Goal: Task Accomplishment & Management: Complete application form

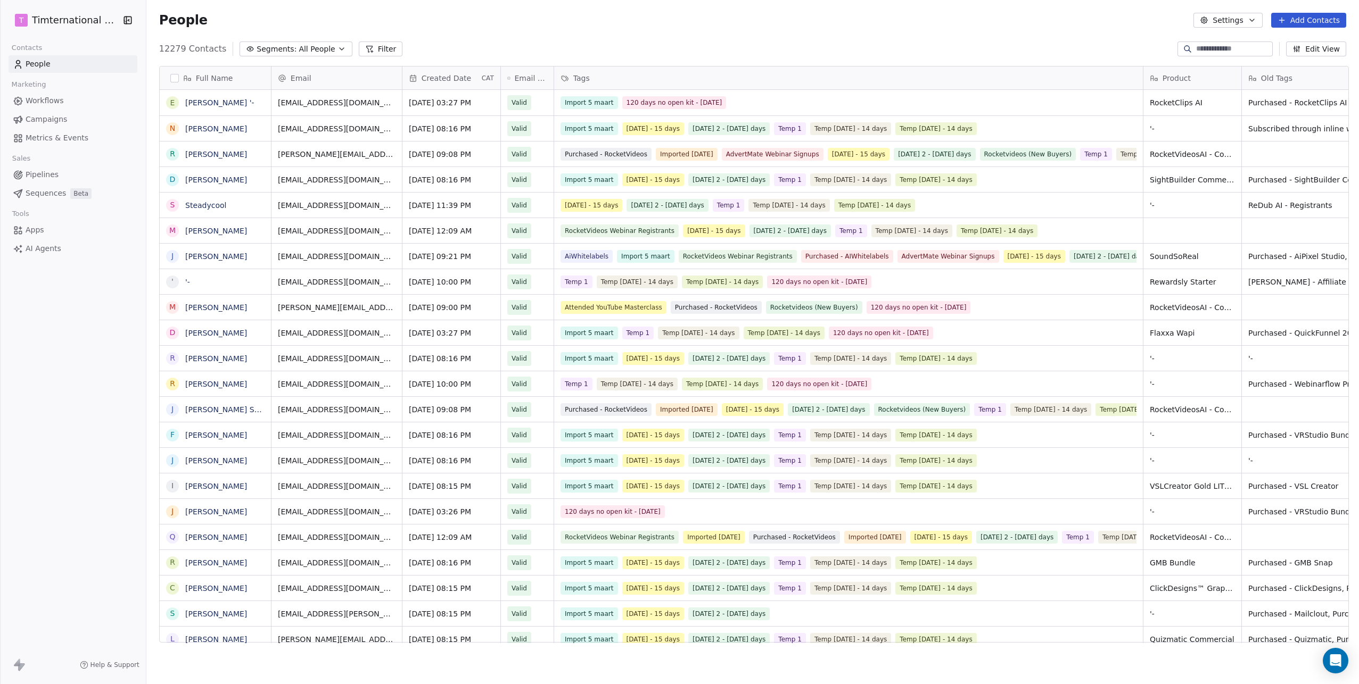
scroll to position [595, 1207]
click at [51, 96] on span "Workflows" at bounding box center [45, 100] width 38 height 11
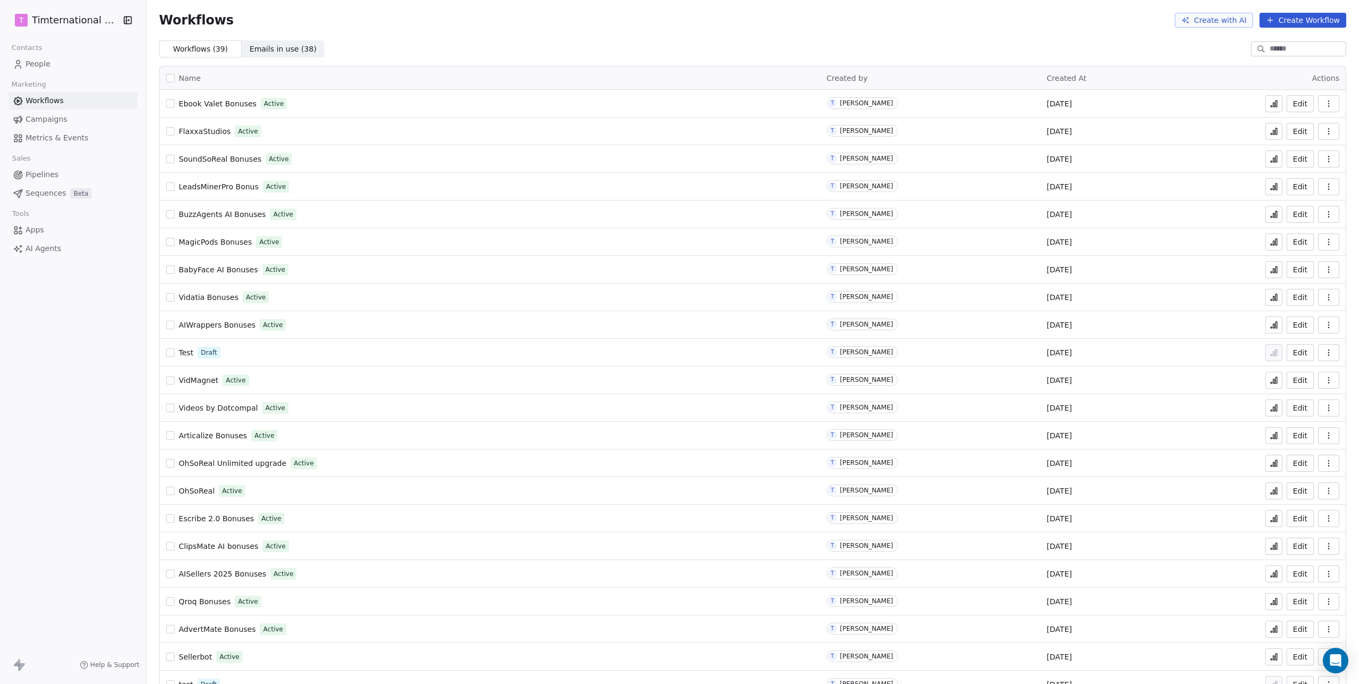
click at [220, 102] on span "Ebook Valet Bonuses" at bounding box center [218, 104] width 78 height 9
click at [40, 66] on span "People" at bounding box center [38, 64] width 25 height 11
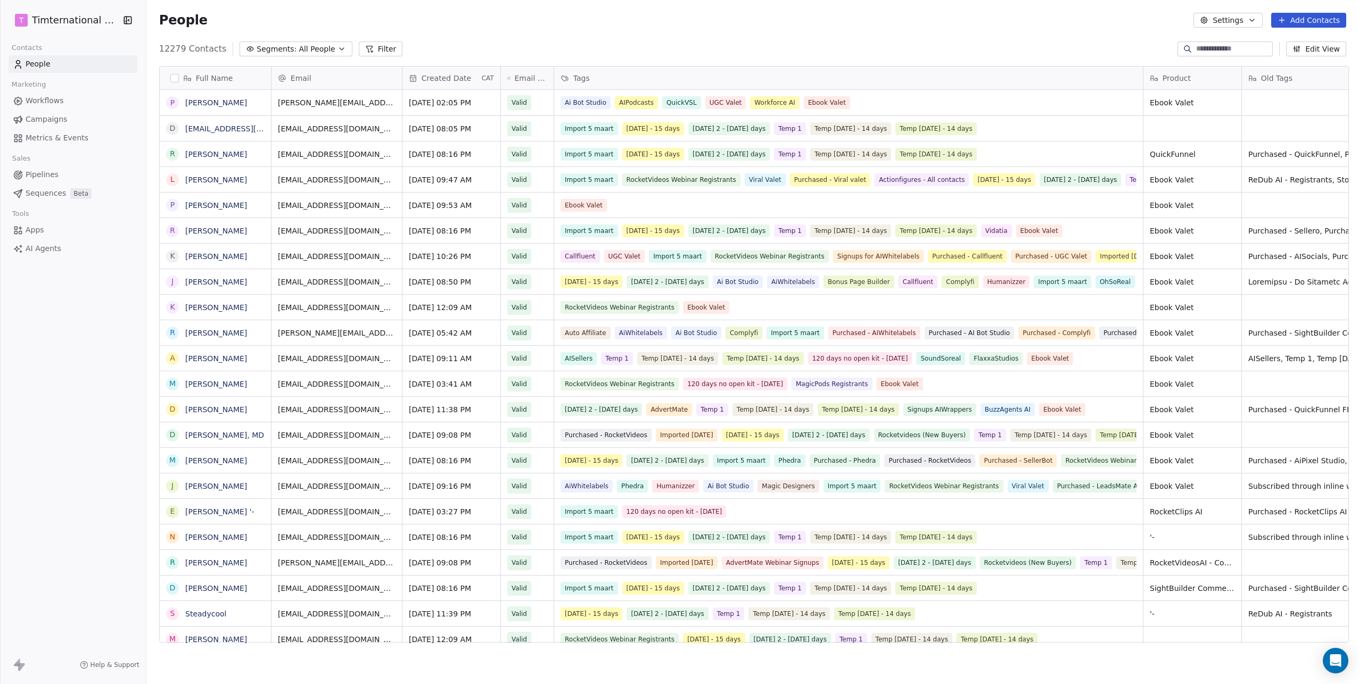
scroll to position [595, 1207]
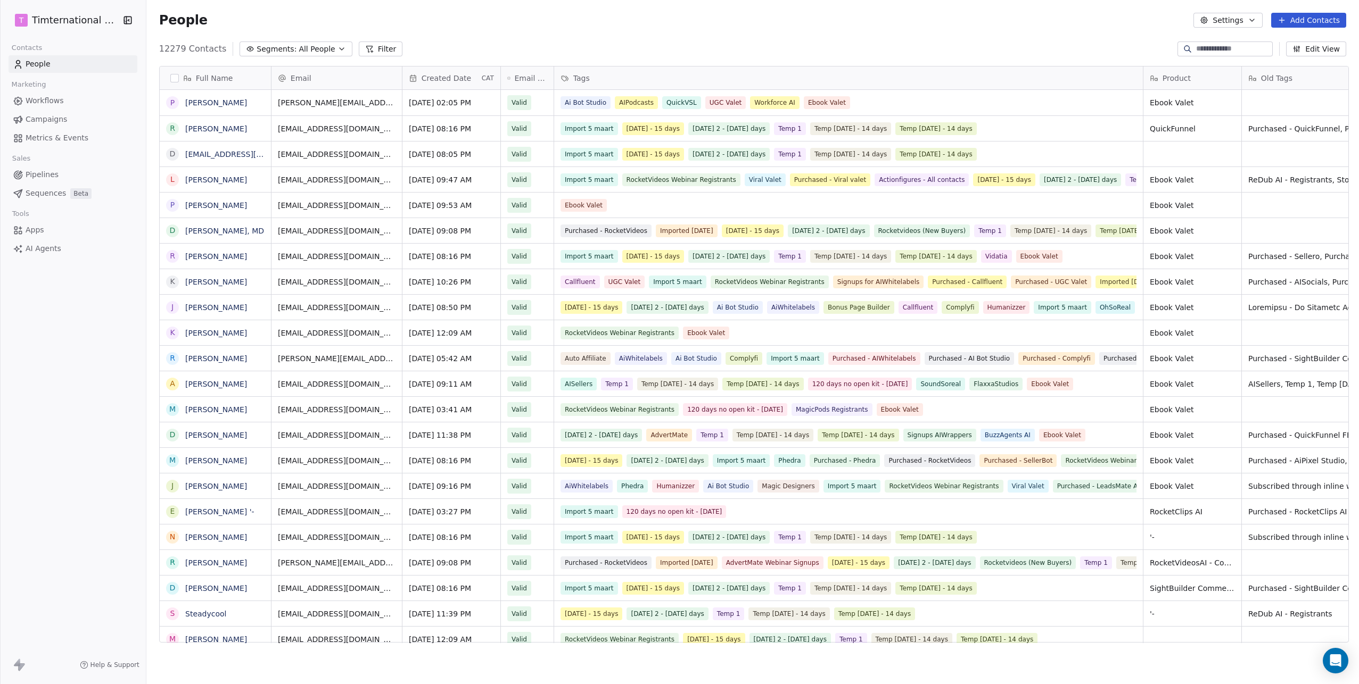
click at [1196, 47] on input at bounding box center [1233, 49] width 75 height 11
paste input "**********"
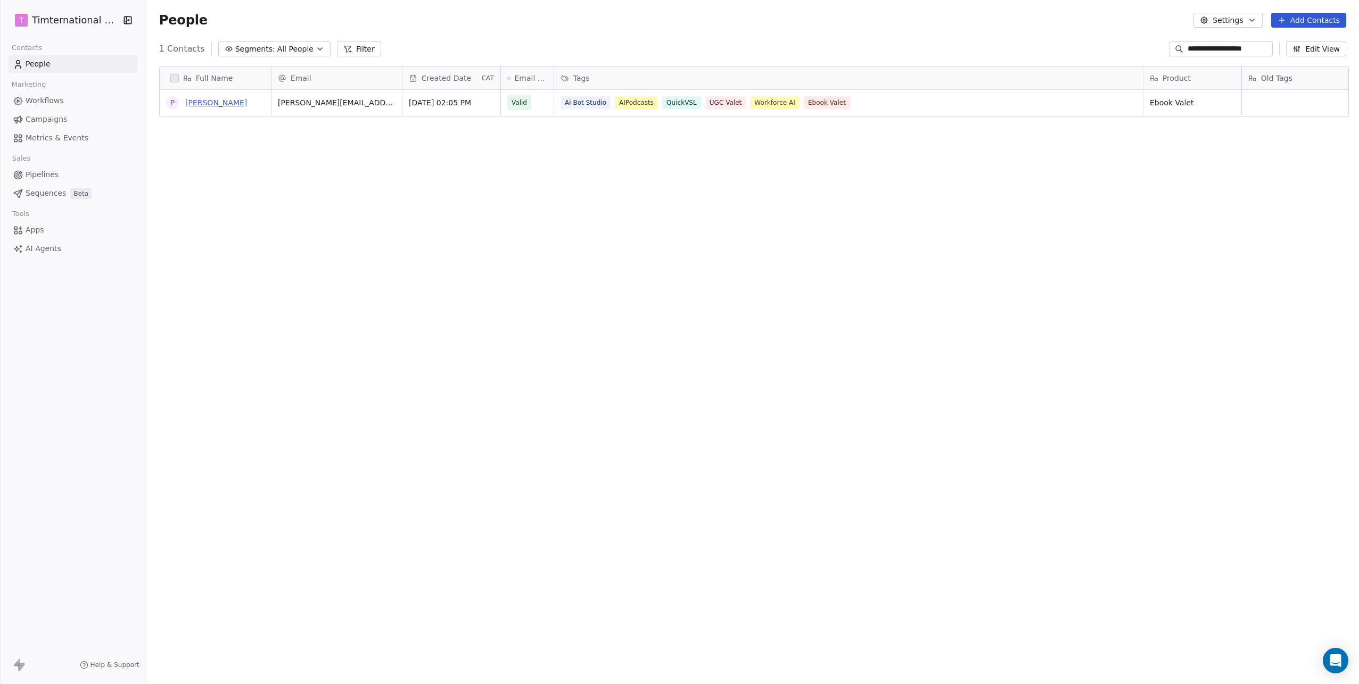
type input "**********"
click at [185, 100] on link "[PERSON_NAME]" at bounding box center [216, 102] width 62 height 9
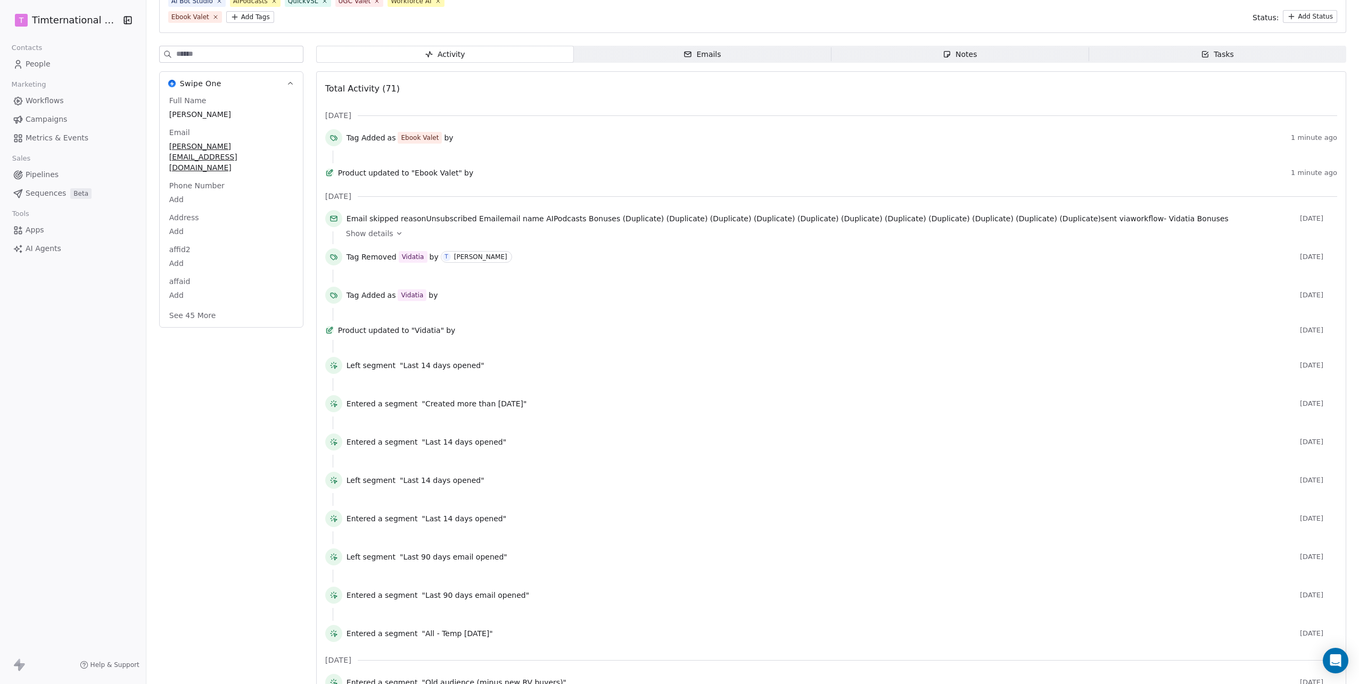
scroll to position [144, 0]
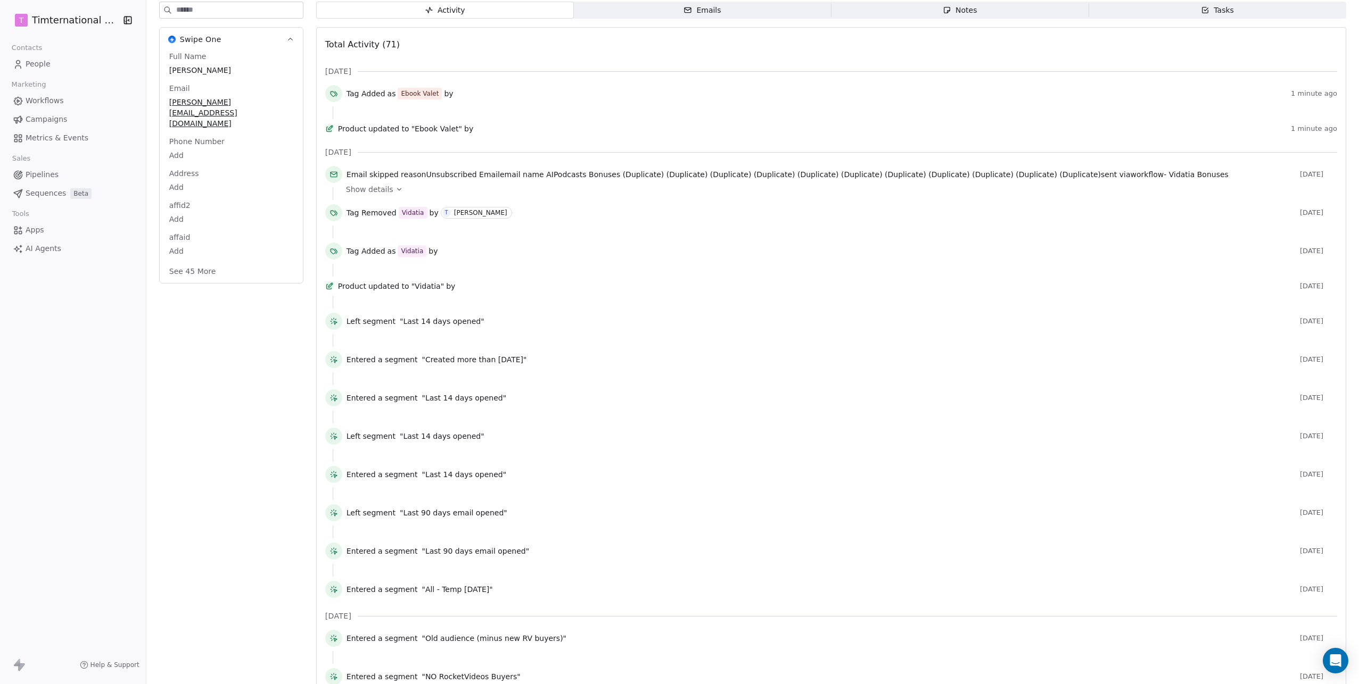
click at [193, 262] on button "See 45 More" at bounding box center [193, 271] width 60 height 19
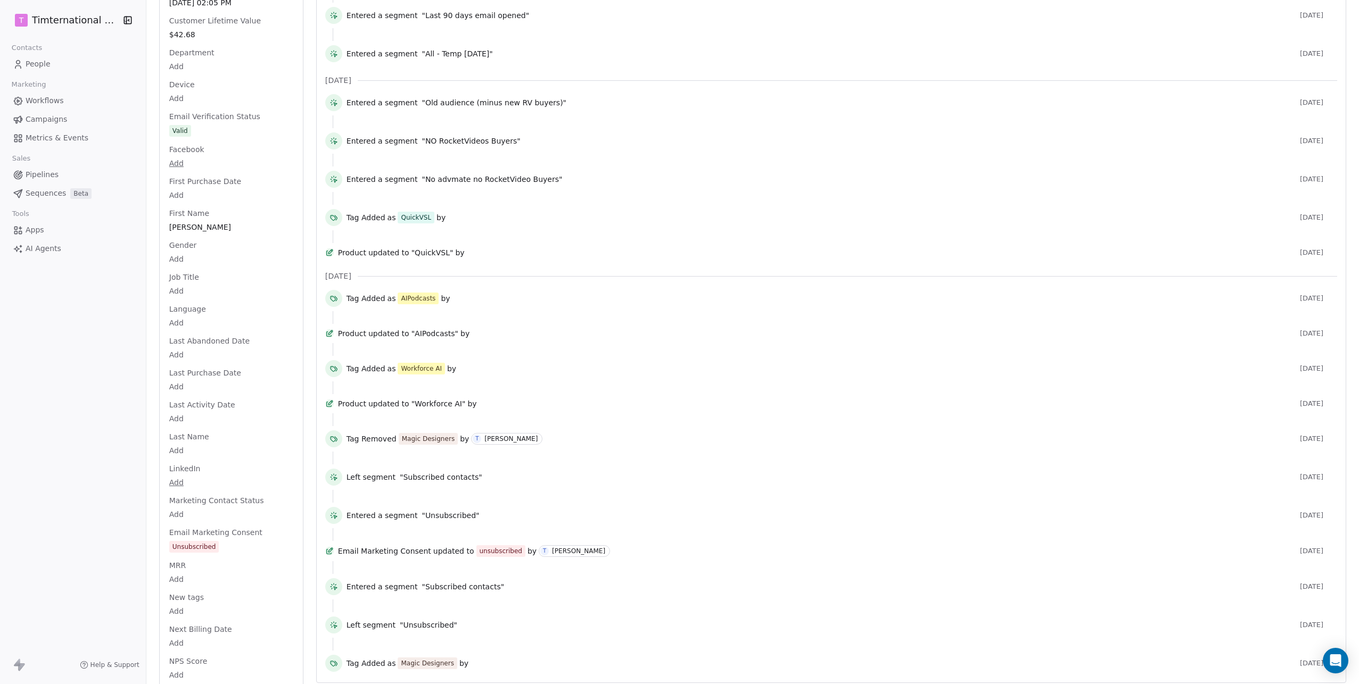
scroll to position [0, 0]
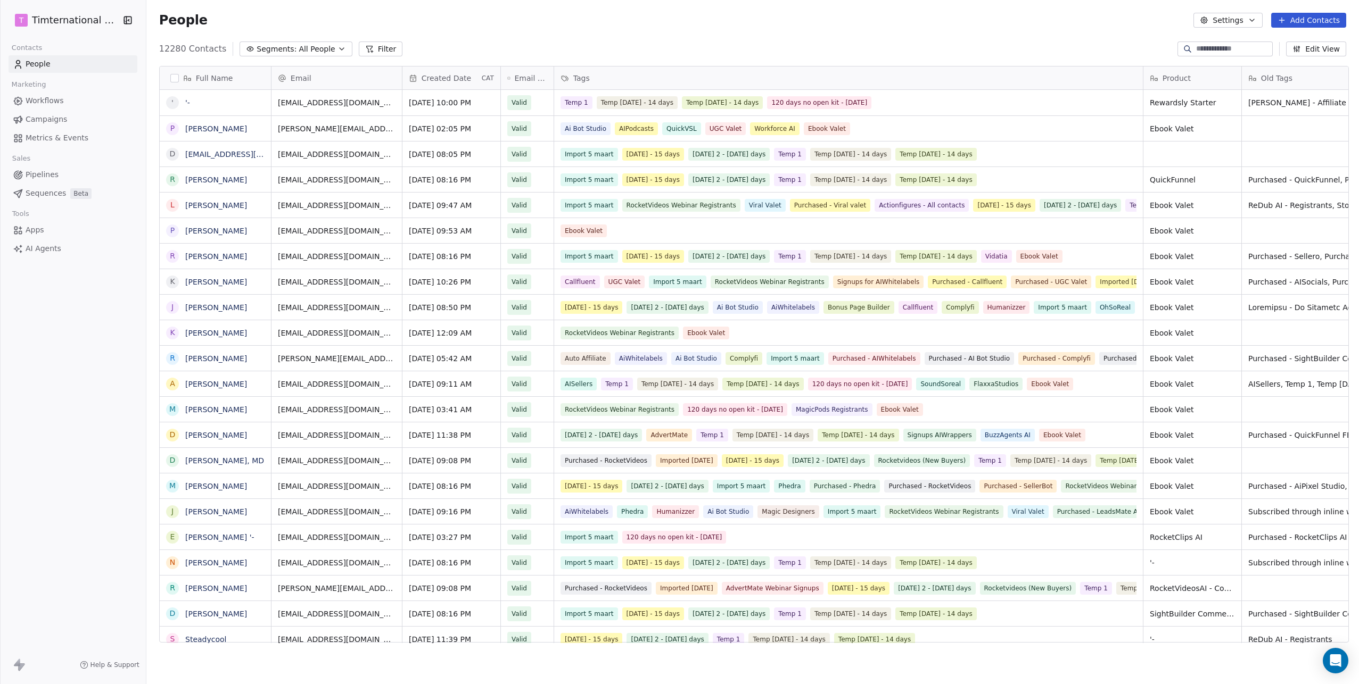
scroll to position [595, 1207]
click at [46, 102] on span "Workflows" at bounding box center [45, 100] width 38 height 11
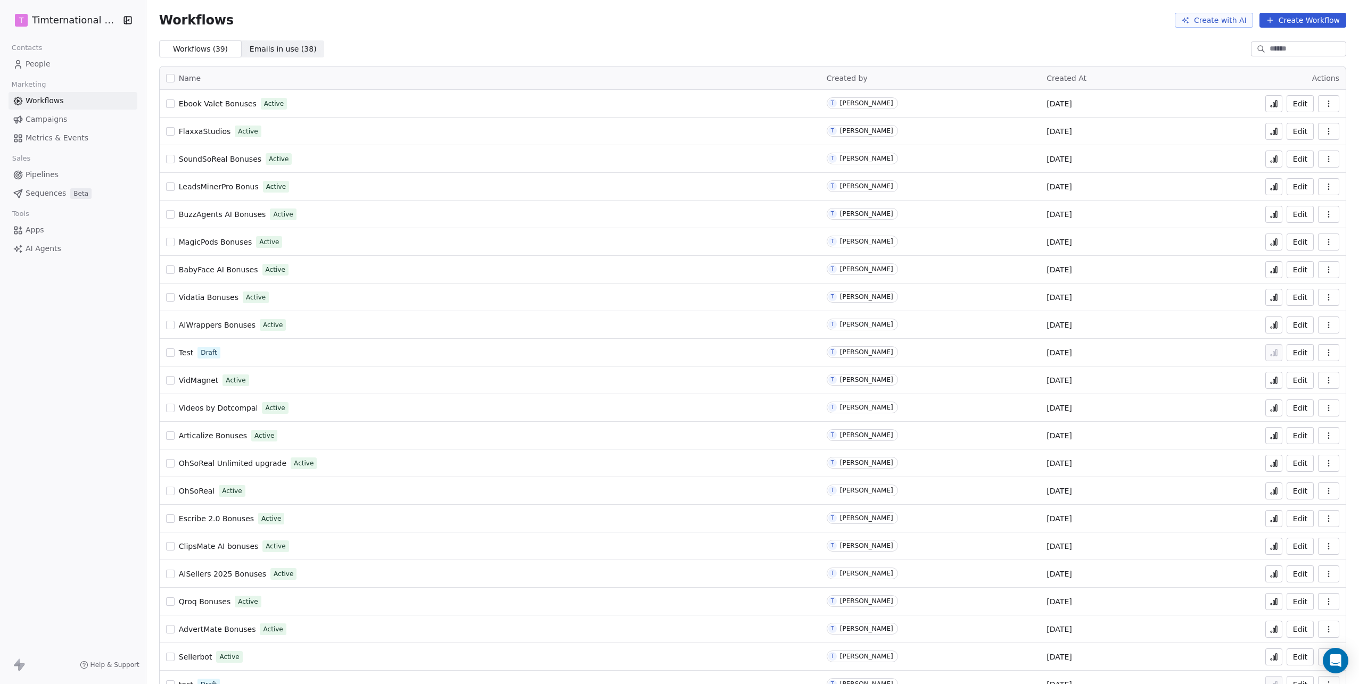
click at [1269, 101] on icon at bounding box center [1273, 104] width 9 height 9
click at [234, 106] on span "Ebook Valet Bonuses" at bounding box center [218, 104] width 78 height 9
click at [1273, 103] on icon at bounding box center [1274, 105] width 2 height 4
click at [234, 102] on span "Ebook Valet Bonuses" at bounding box center [218, 101] width 78 height 9
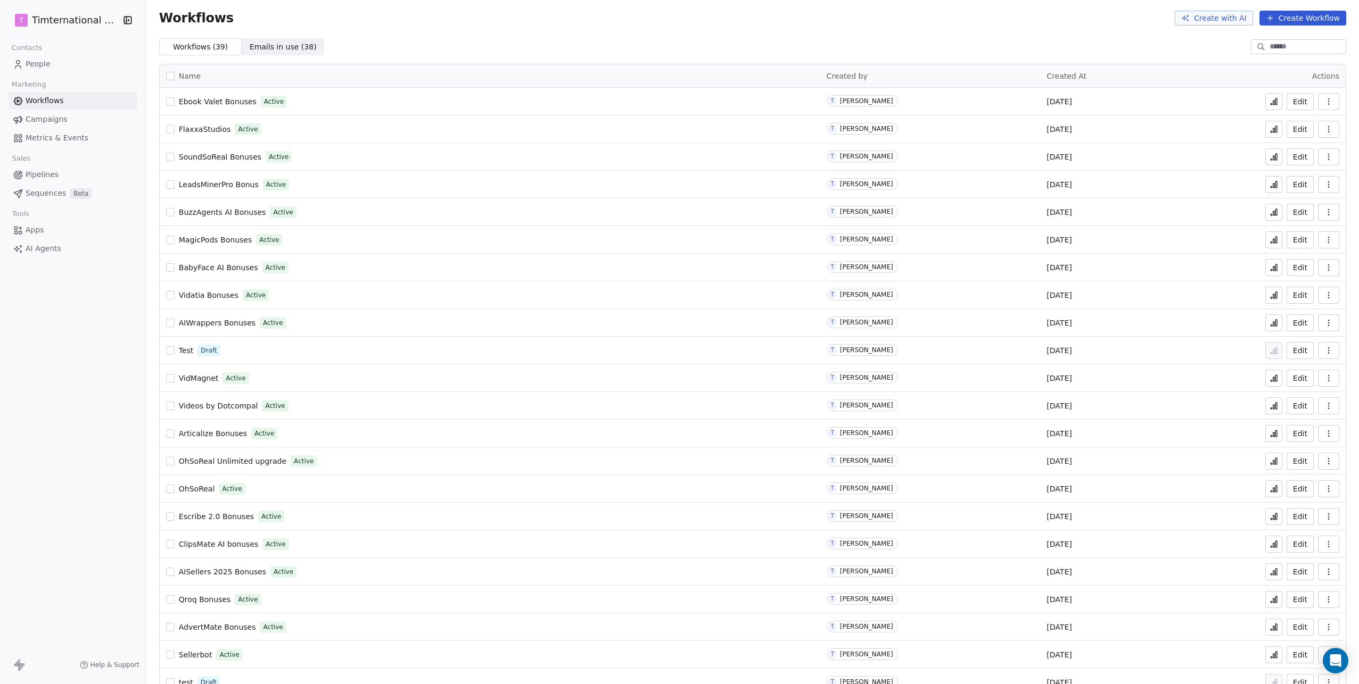
scroll to position [4, 0]
click at [42, 120] on span "Campaigns" at bounding box center [47, 119] width 42 height 11
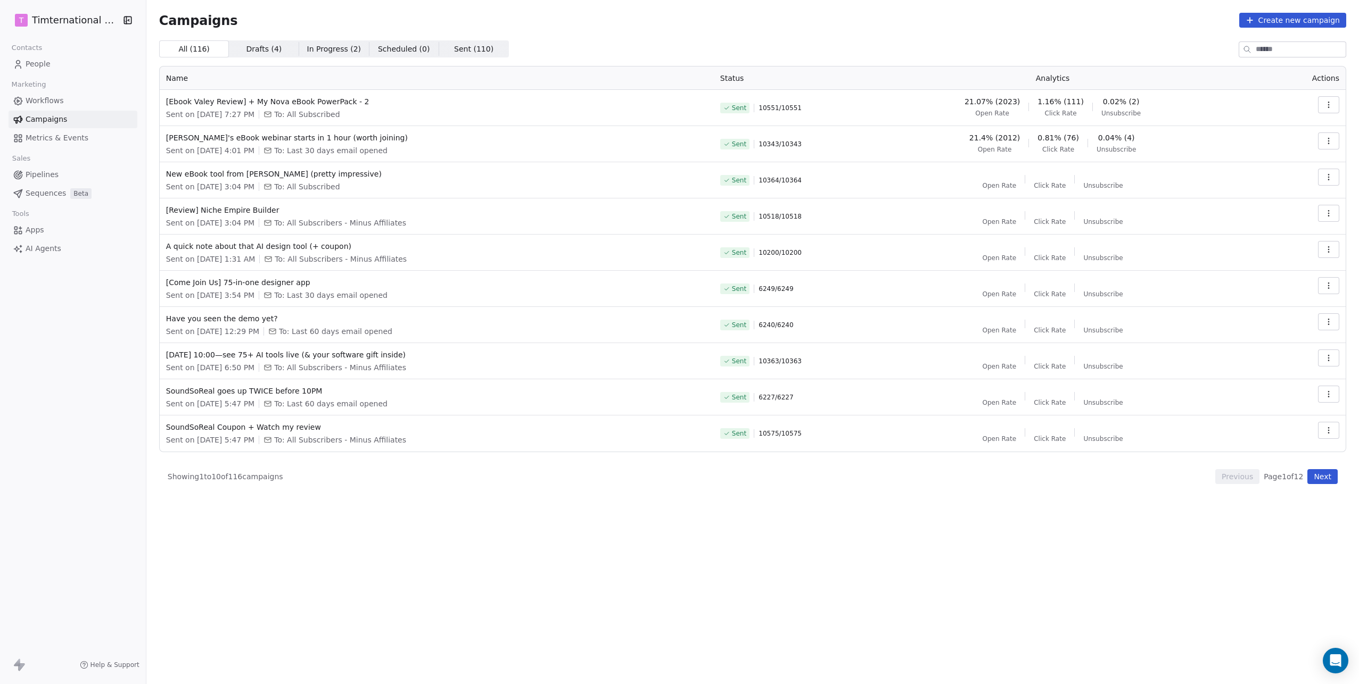
click at [55, 100] on span "Workflows" at bounding box center [45, 100] width 38 height 11
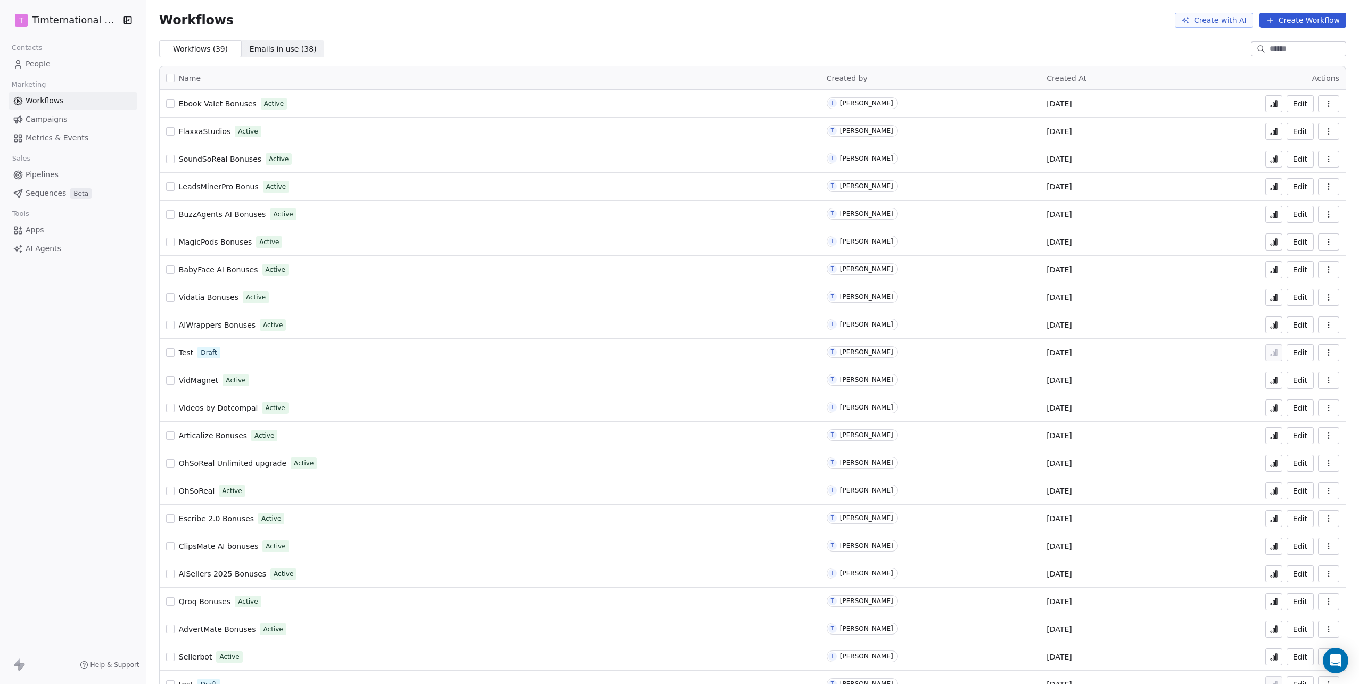
click at [1269, 102] on icon at bounding box center [1273, 104] width 9 height 9
click at [37, 61] on span "People" at bounding box center [38, 64] width 25 height 11
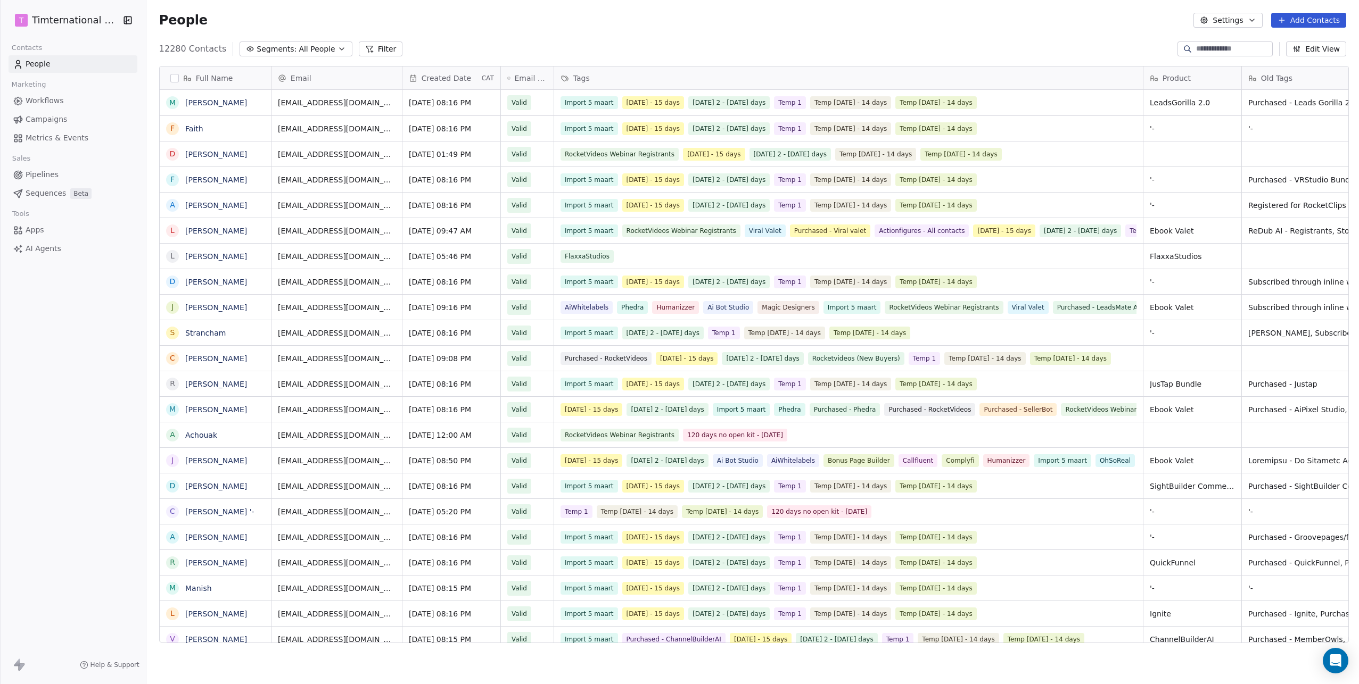
scroll to position [595, 1207]
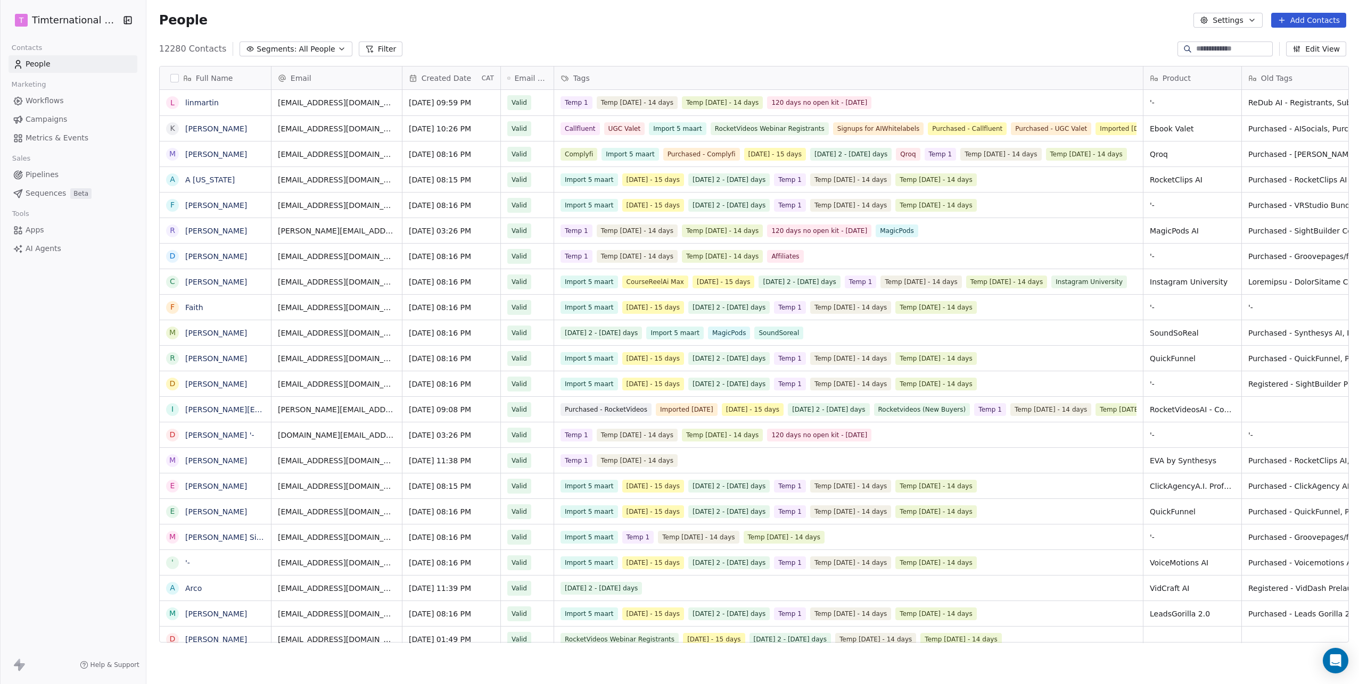
scroll to position [595, 1207]
click at [1289, 21] on button "Add Contacts" at bounding box center [1308, 20] width 75 height 15
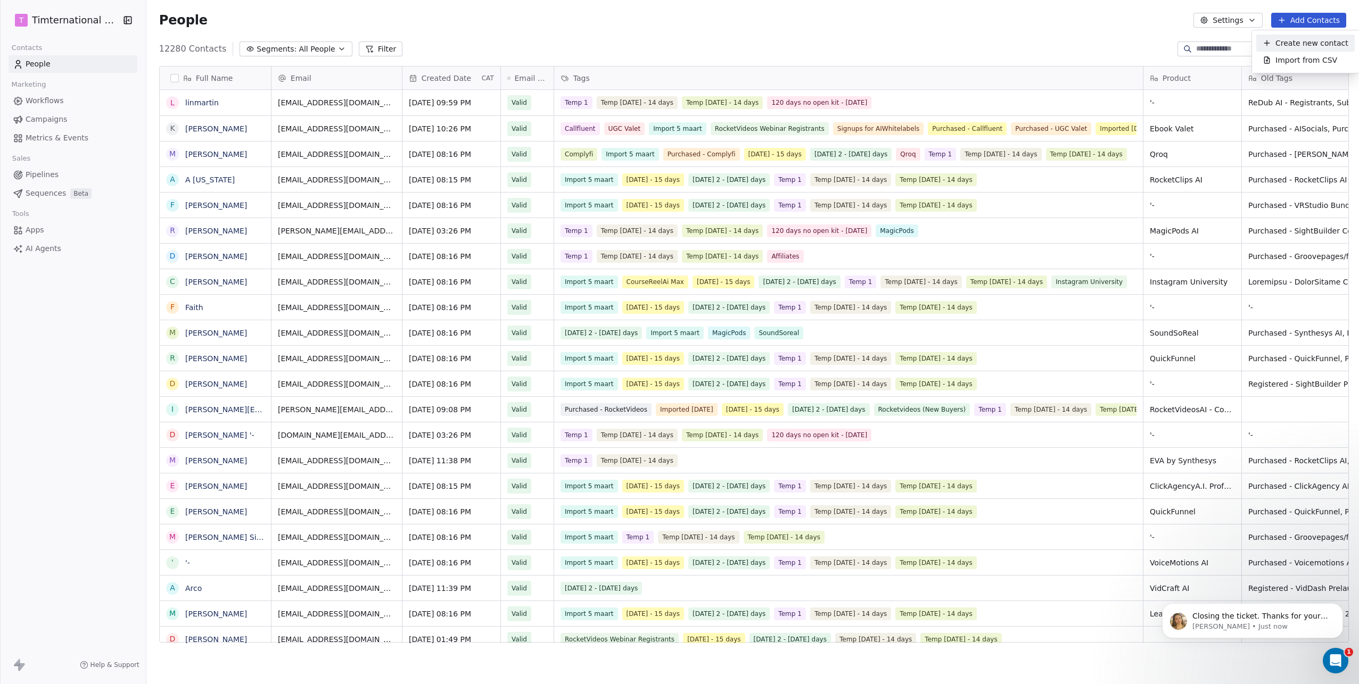
scroll to position [0, 0]
click at [1279, 39] on span "Create new contact" at bounding box center [1311, 43] width 73 height 11
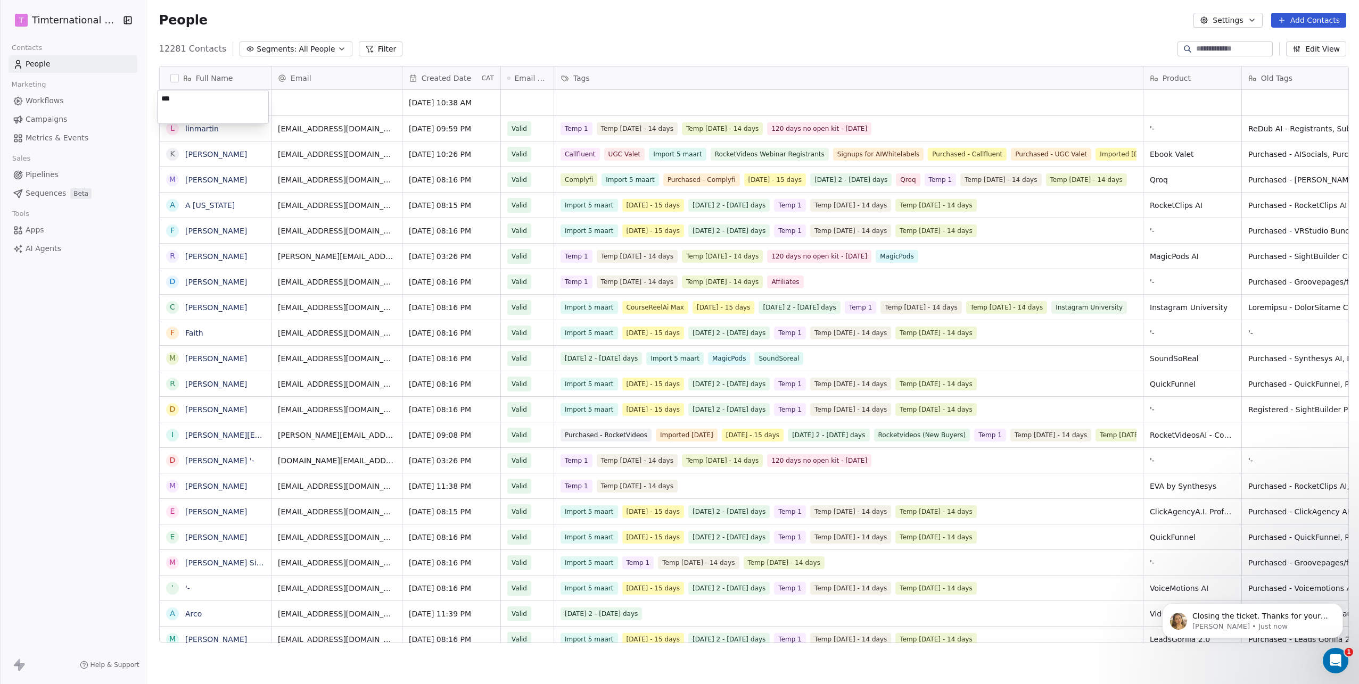
type textarea "****"
click at [371, 103] on html "T Timternational B.V. Contacts People Marketing Workflows Campaigns Metrics & E…" at bounding box center [679, 342] width 1359 height 684
click at [303, 100] on div "grid" at bounding box center [336, 103] width 130 height 26
click at [303, 100] on input "email" at bounding box center [334, 103] width 126 height 21
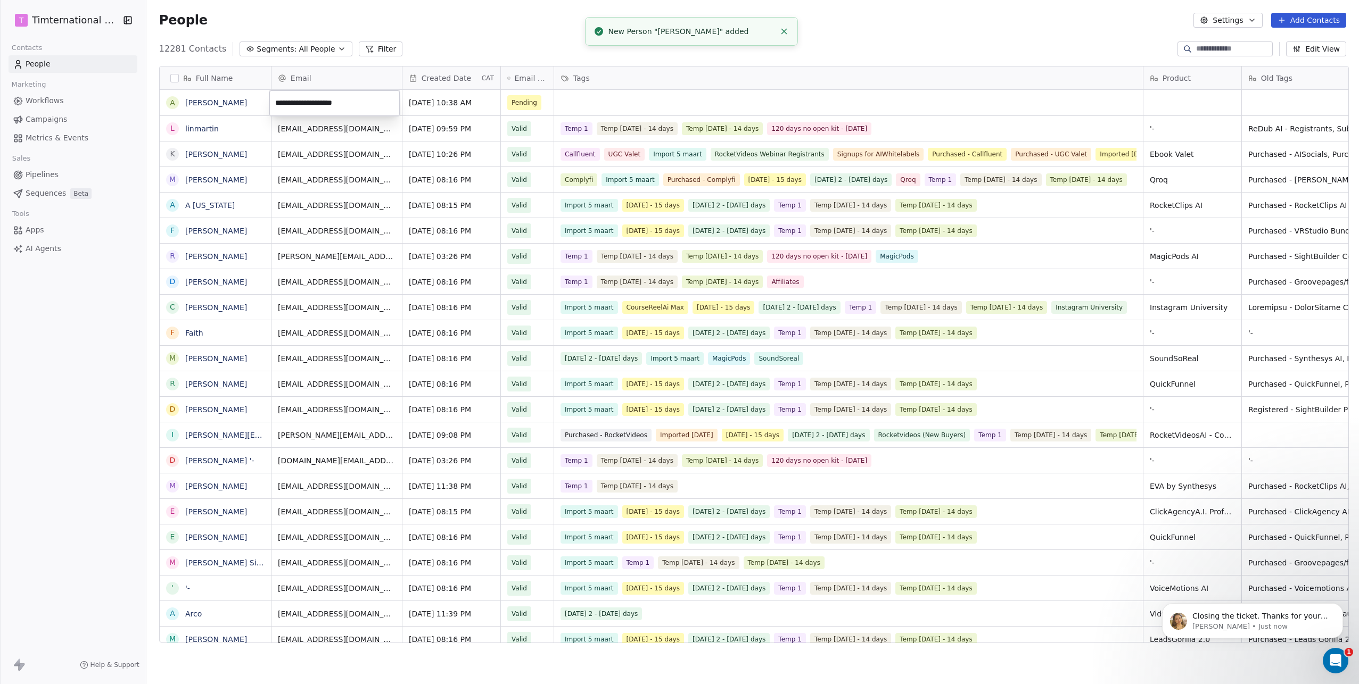
type input "**********"
click at [607, 104] on html "T Timternational B.V. Contacts People Marketing Workflows Campaigns Metrics & E…" at bounding box center [679, 342] width 1359 height 684
click at [596, 103] on html "T Timternational B.V. Contacts People Marketing Workflows Campaigns Metrics & E…" at bounding box center [679, 342] width 1359 height 684
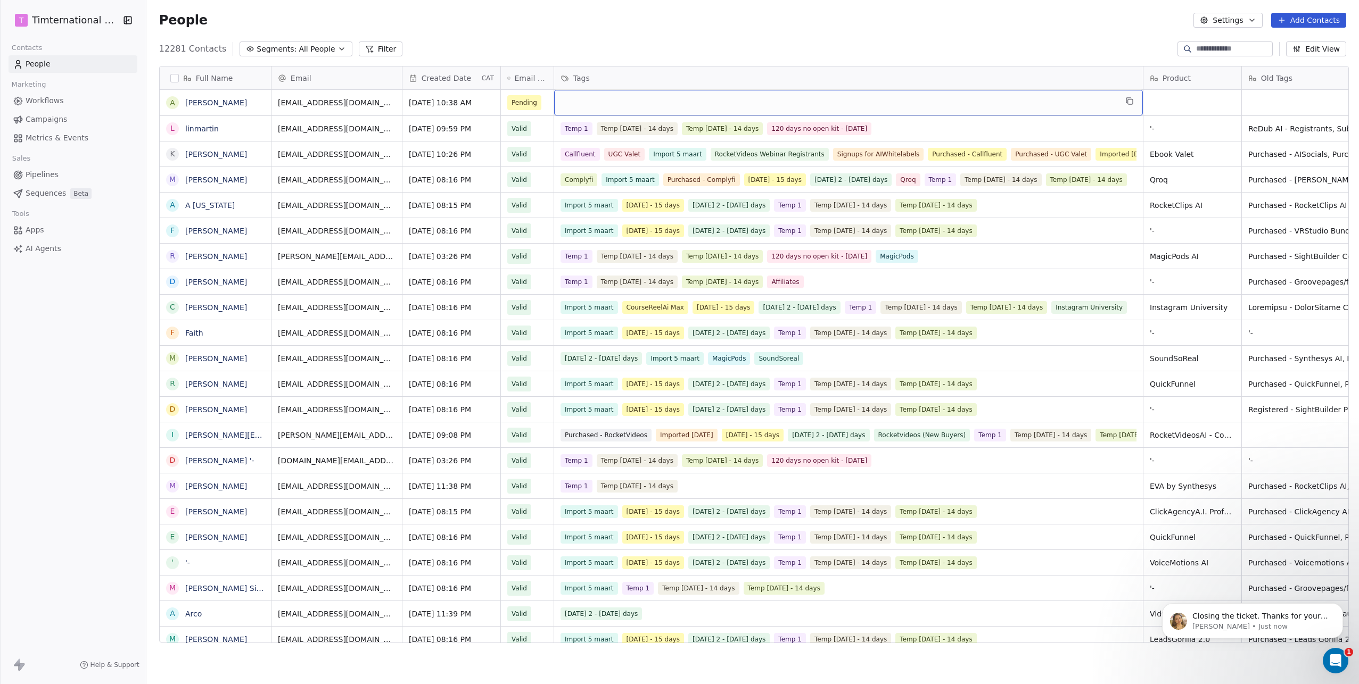
click at [572, 103] on div "grid" at bounding box center [848, 103] width 589 height 26
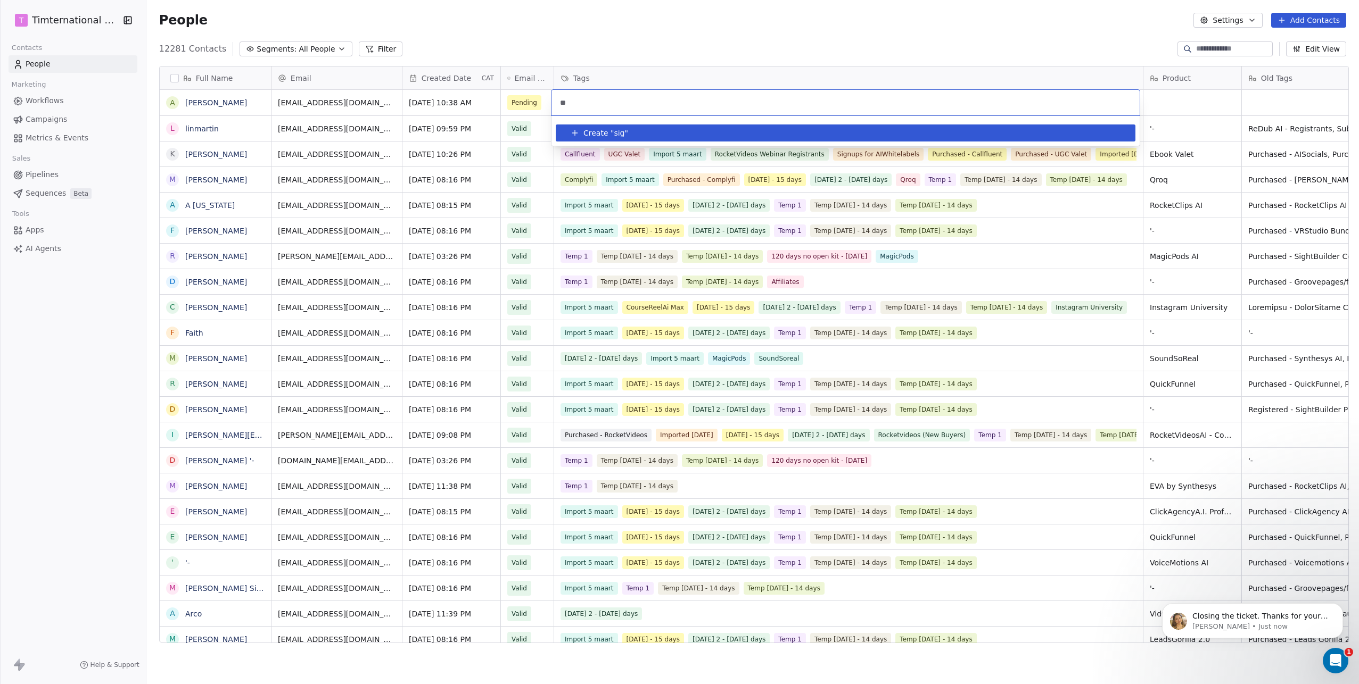
type input "*"
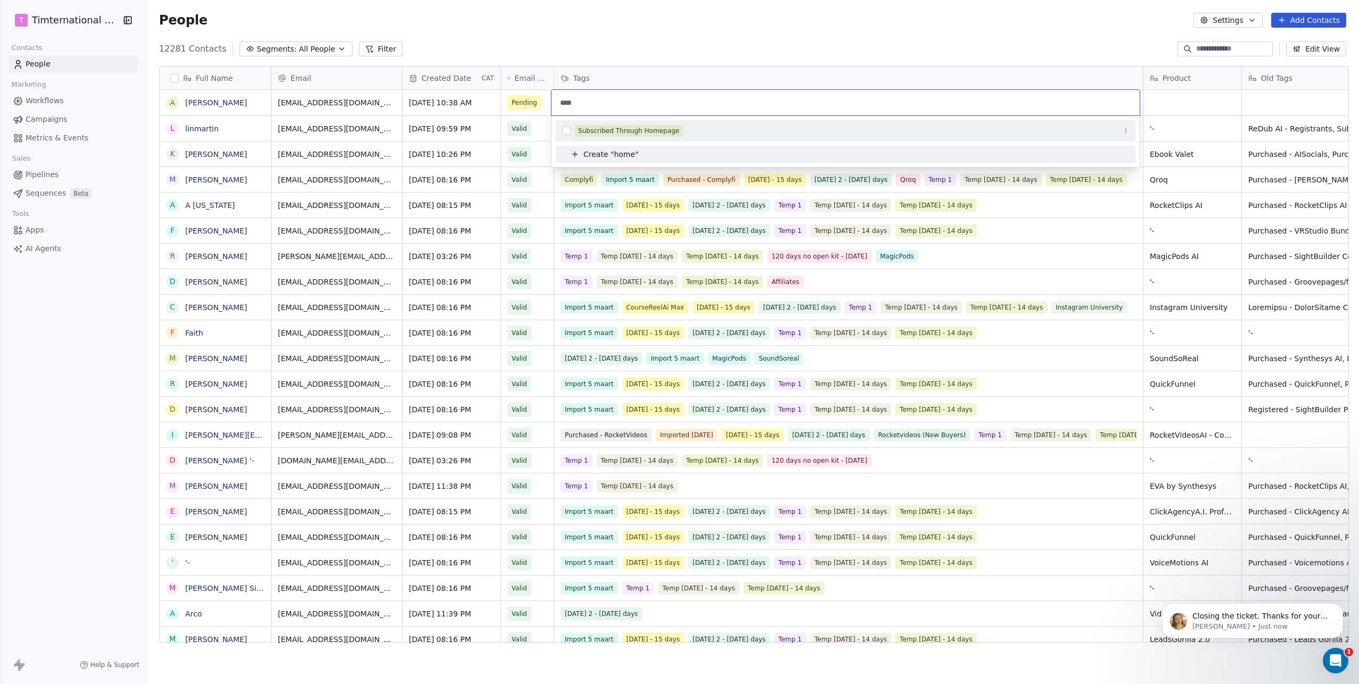
type input "****"
click at [567, 129] on button "Suggestions" at bounding box center [566, 131] width 9 height 9
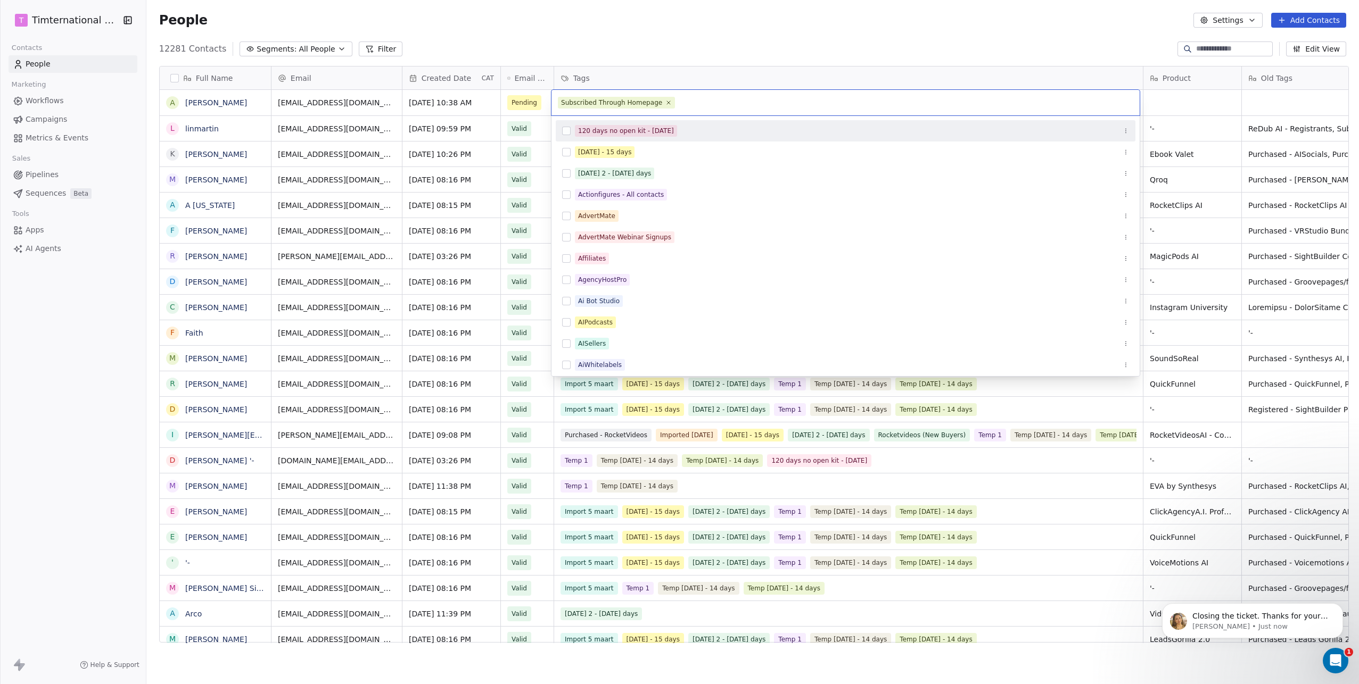
click at [754, 60] on html "T Timternational B.V. Contacts People Marketing Workflows Campaigns Metrics & E…" at bounding box center [679, 342] width 1359 height 684
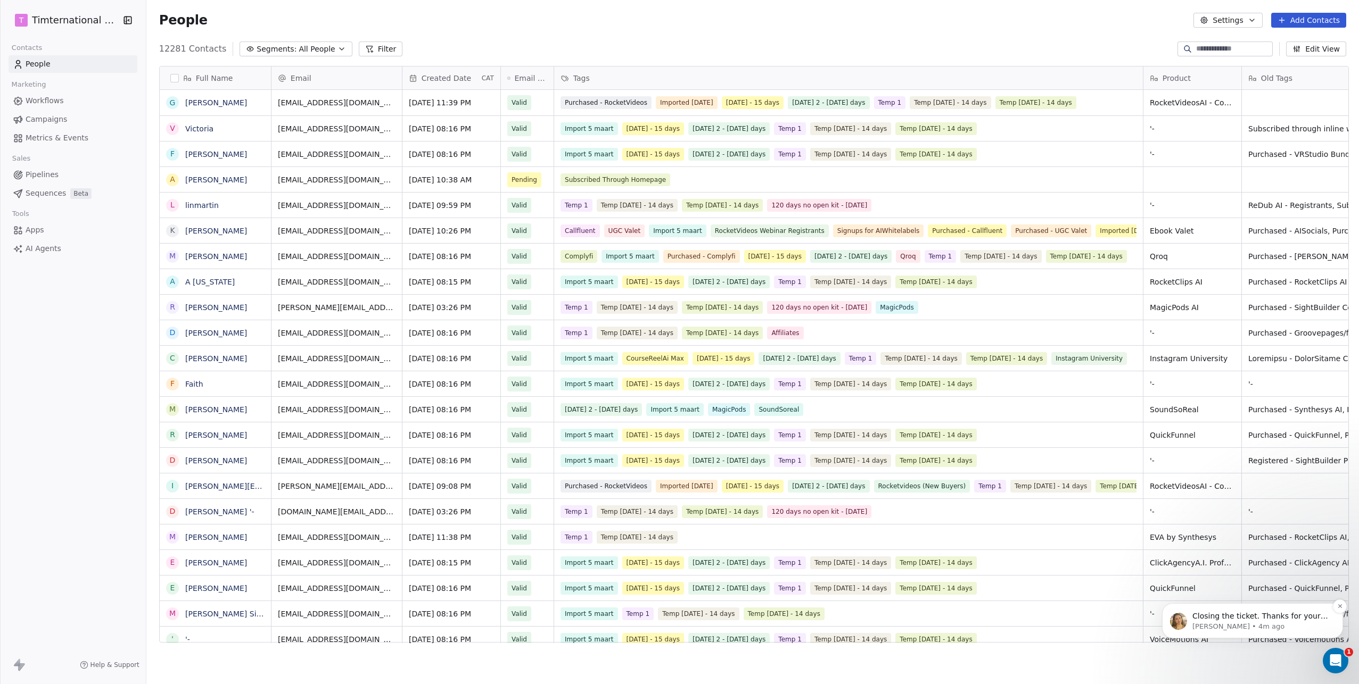
click at [1209, 613] on span "Closing the ticket. Thanks for your patience!" at bounding box center [1260, 621] width 136 height 19
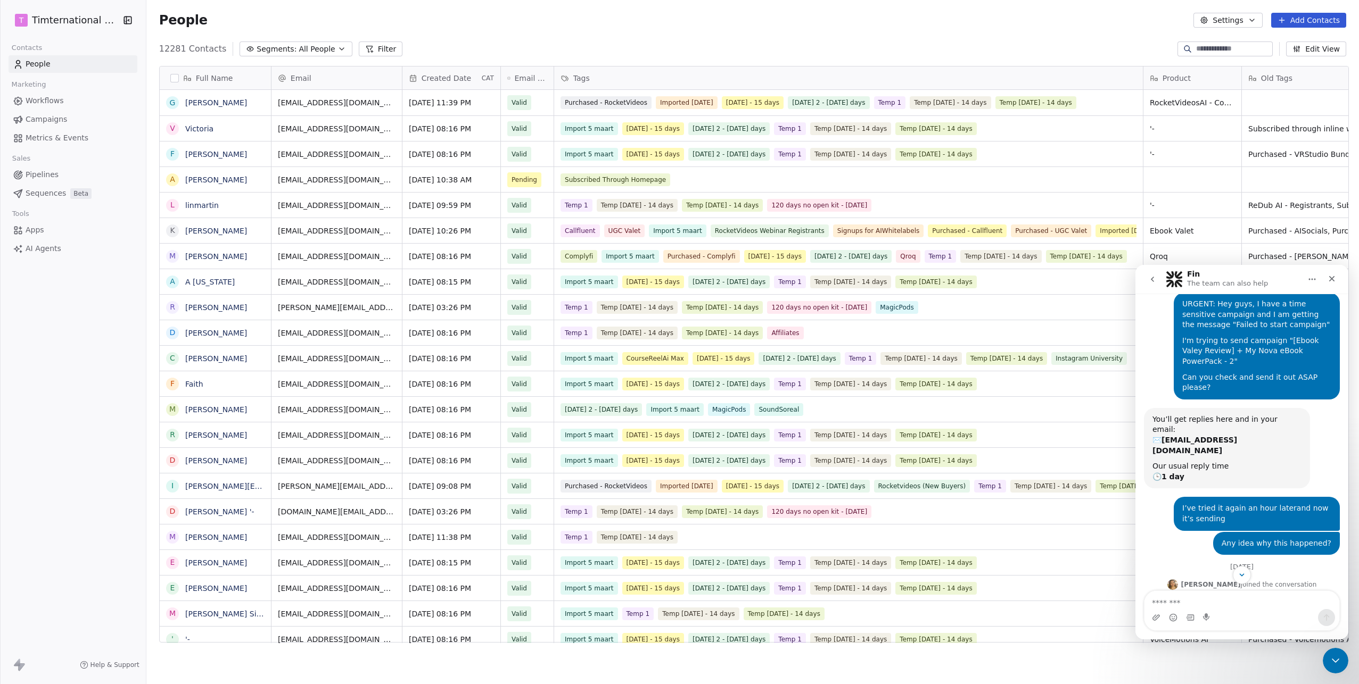
scroll to position [358, 0]
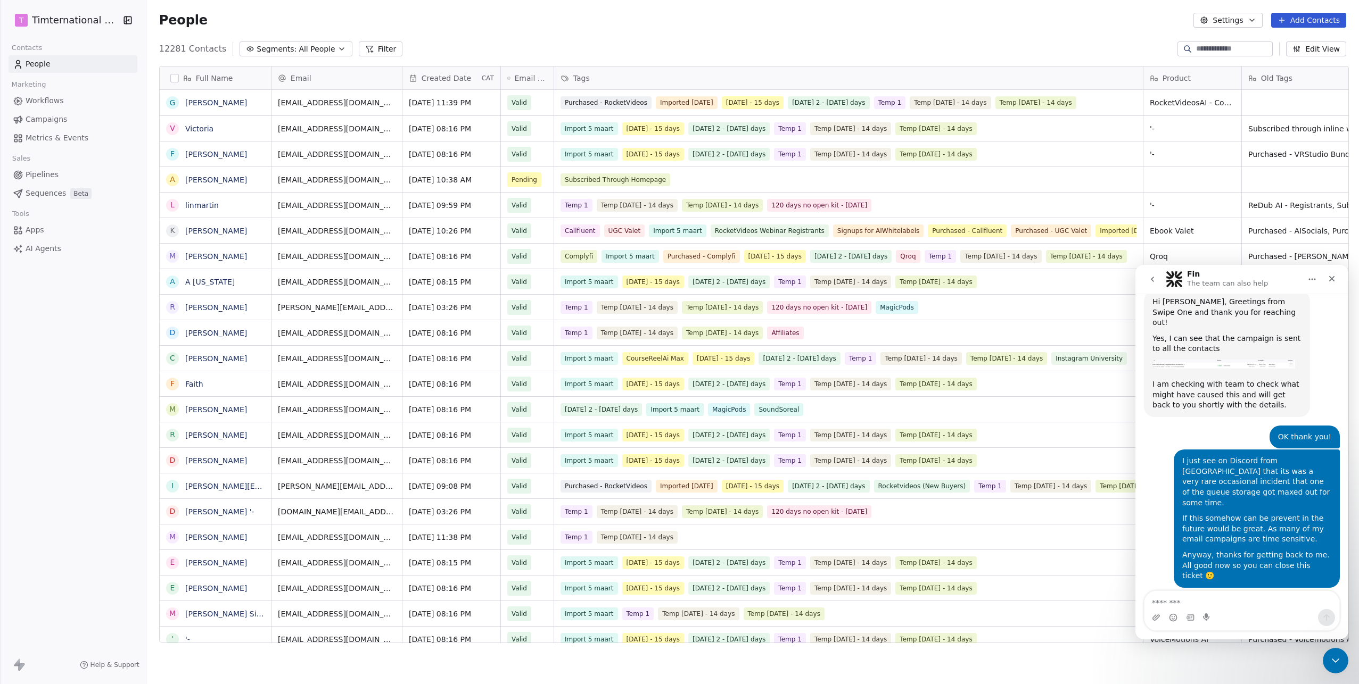
click at [1154, 283] on icon "go back" at bounding box center [1152, 279] width 9 height 9
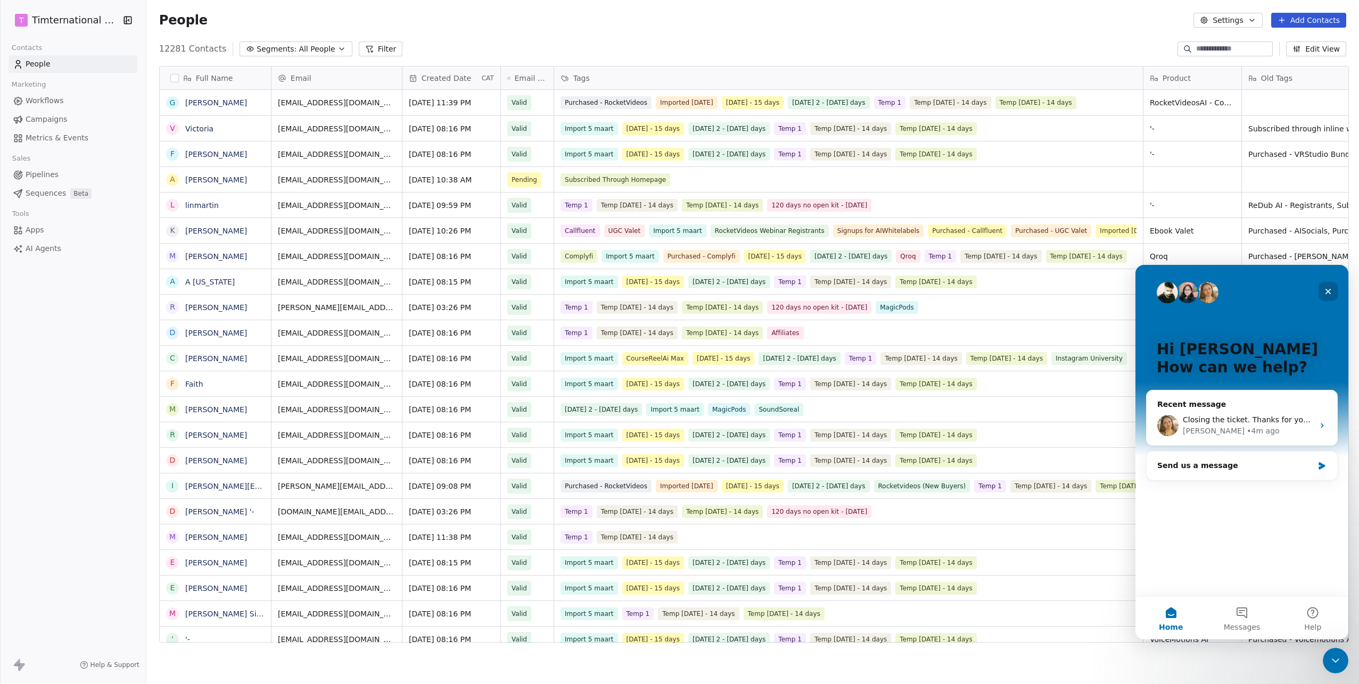
click at [1328, 291] on icon "Close" at bounding box center [1328, 292] width 6 height 6
